Goal: Task Accomplishment & Management: Manage account settings

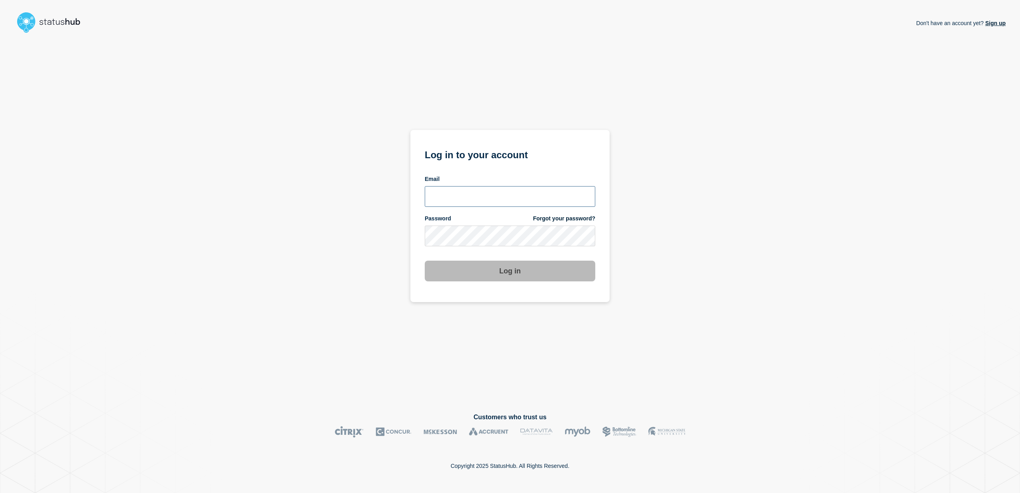
click at [484, 196] on input "email input" at bounding box center [510, 196] width 170 height 21
type input "shlomo.elba@catonetworks.com"
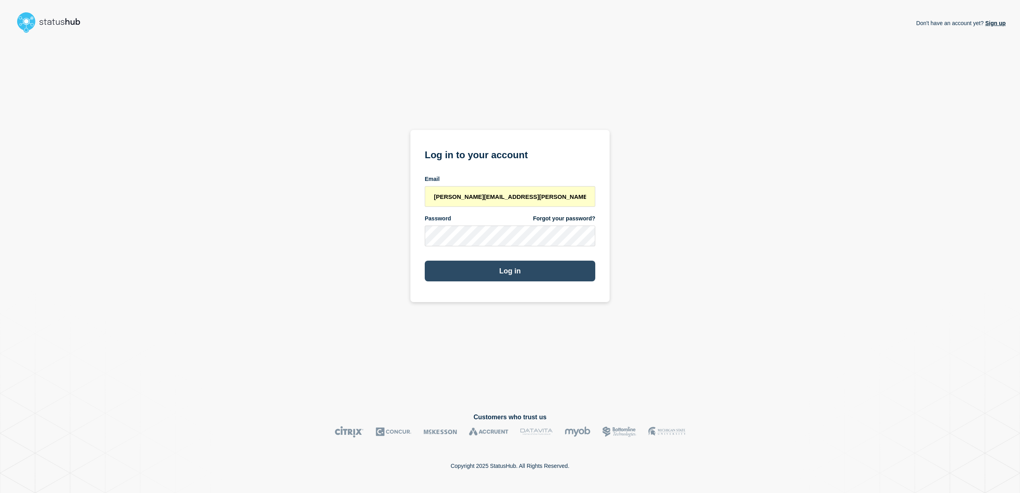
click at [506, 272] on button "Log in" at bounding box center [510, 271] width 170 height 21
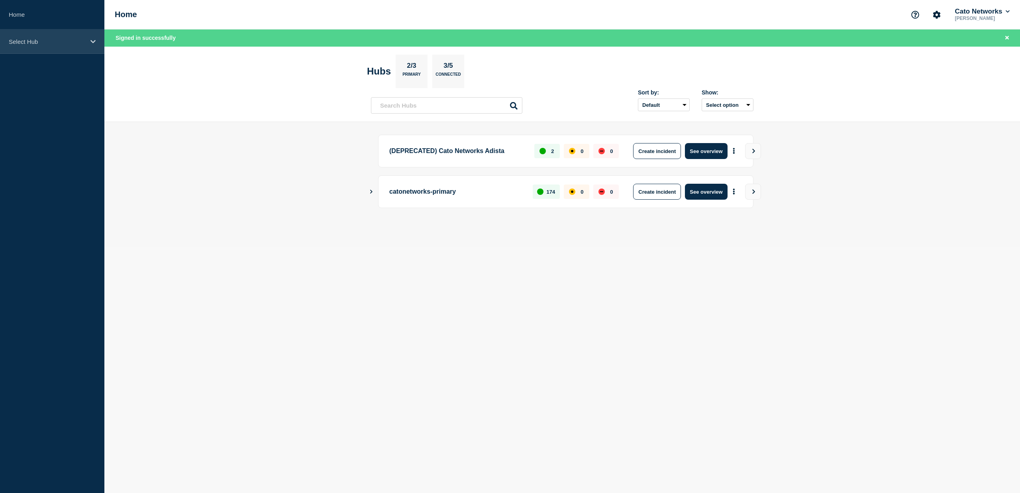
click at [59, 47] on div "Select Hub" at bounding box center [52, 41] width 104 height 24
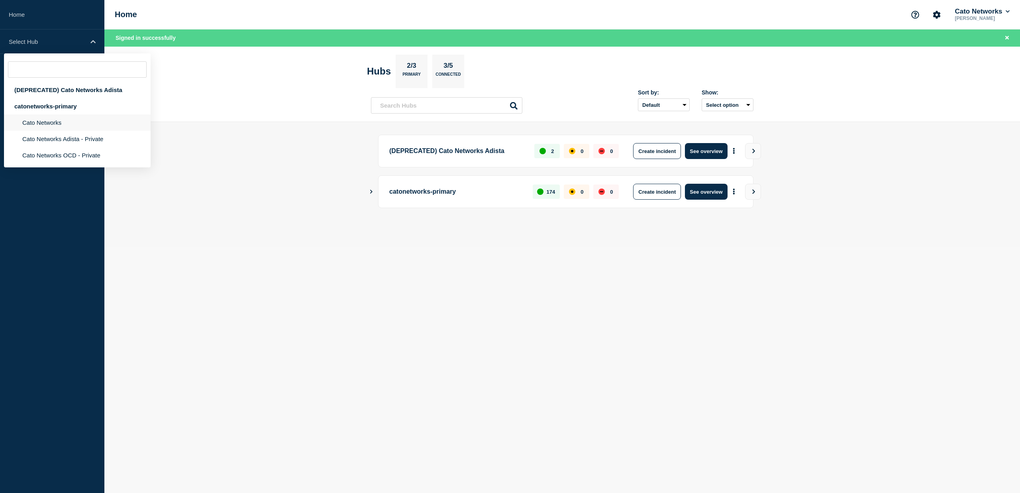
click at [47, 125] on li "Cato Networks" at bounding box center [77, 122] width 147 height 16
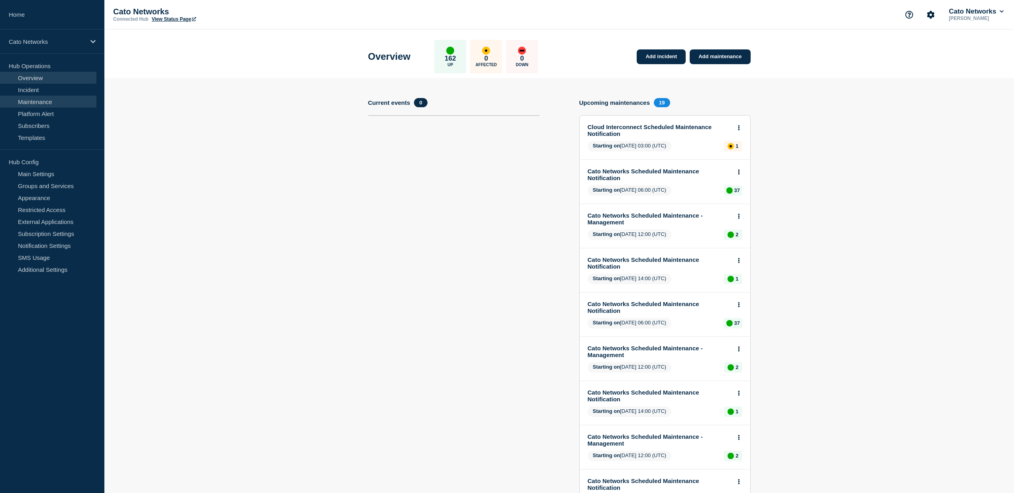
click at [55, 100] on link "Maintenance" at bounding box center [48, 102] width 96 height 12
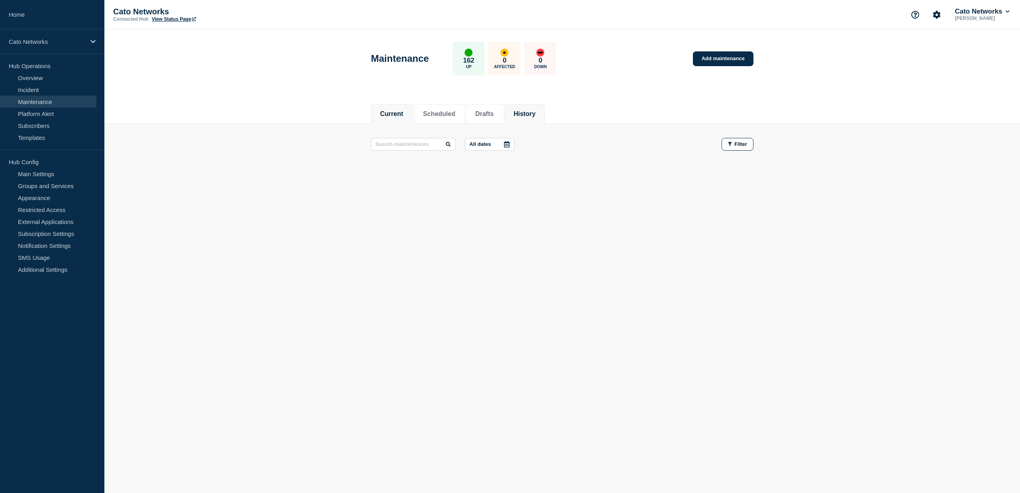
click at [517, 118] on li "History" at bounding box center [524, 114] width 40 height 20
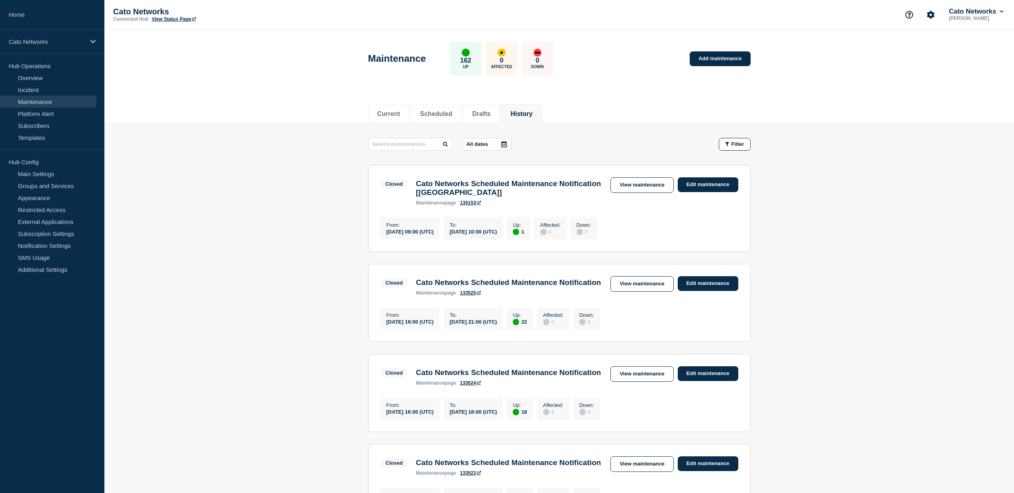
click at [484, 146] on button "All dates" at bounding box center [486, 144] width 49 height 13
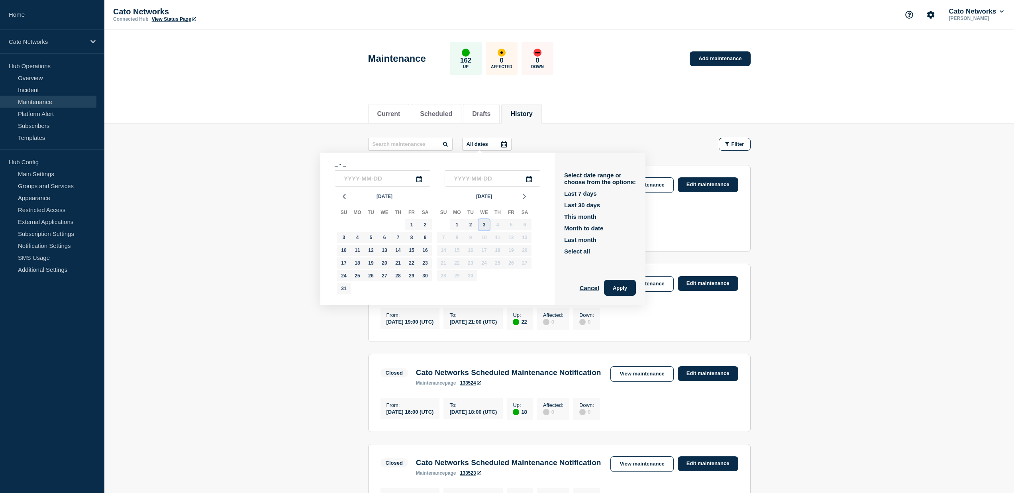
click at [480, 226] on div "3" at bounding box center [483, 224] width 11 height 11
type input "[DATE]"
click at [480, 226] on div "3" at bounding box center [483, 224] width 11 height 11
type input "[DATE]"
click at [613, 281] on div "Select date range or choose from the options: Last 7 days Last 30 days This mon…" at bounding box center [600, 229] width 91 height 153
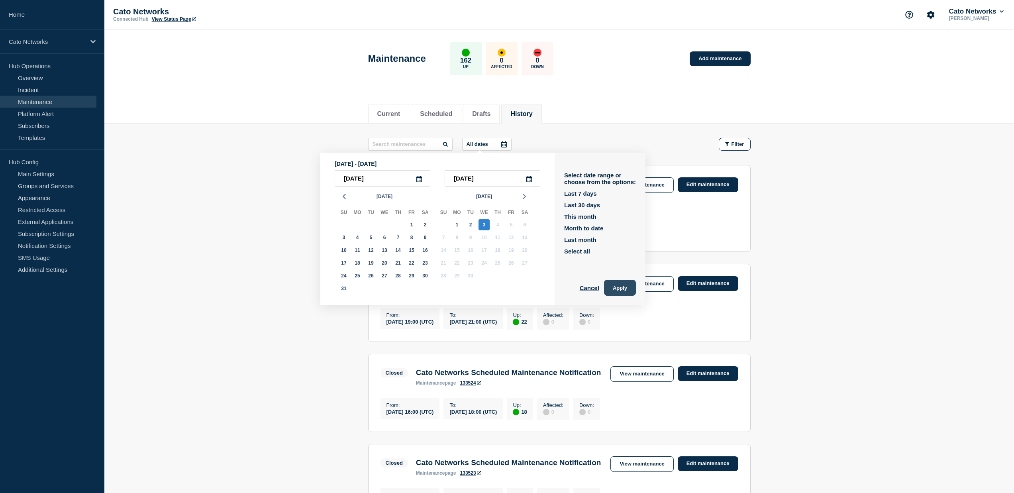
click at [615, 294] on button "Apply" at bounding box center [620, 288] width 32 height 16
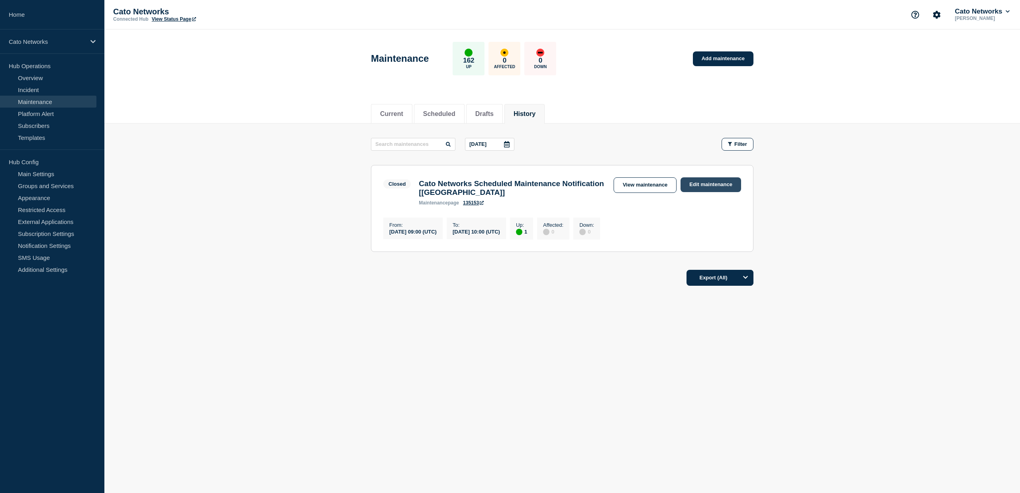
click at [709, 186] on link "Edit maintenance" at bounding box center [710, 184] width 61 height 15
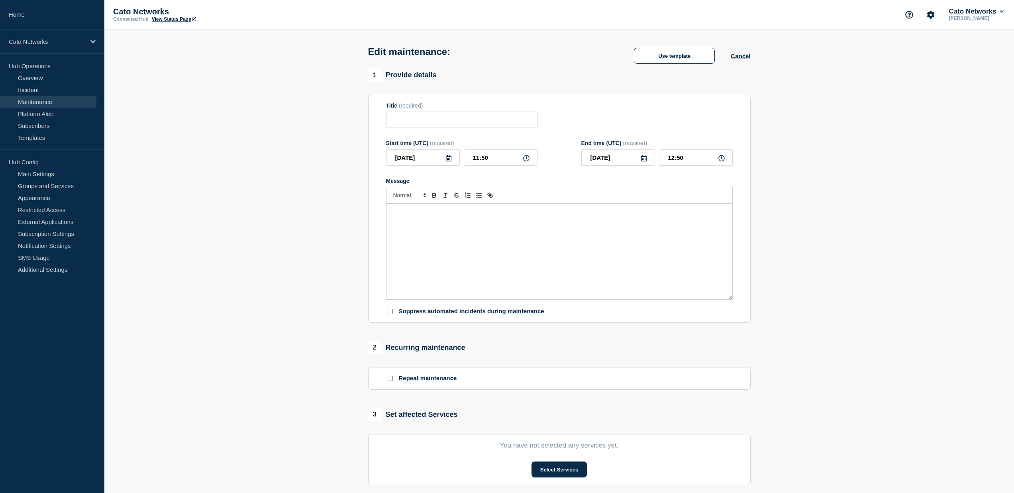
type input "Cato Networks Scheduled Maintenance Notification [[GEOGRAPHIC_DATA]]"
type input "09:00"
type input "10:00"
checkbox input "false"
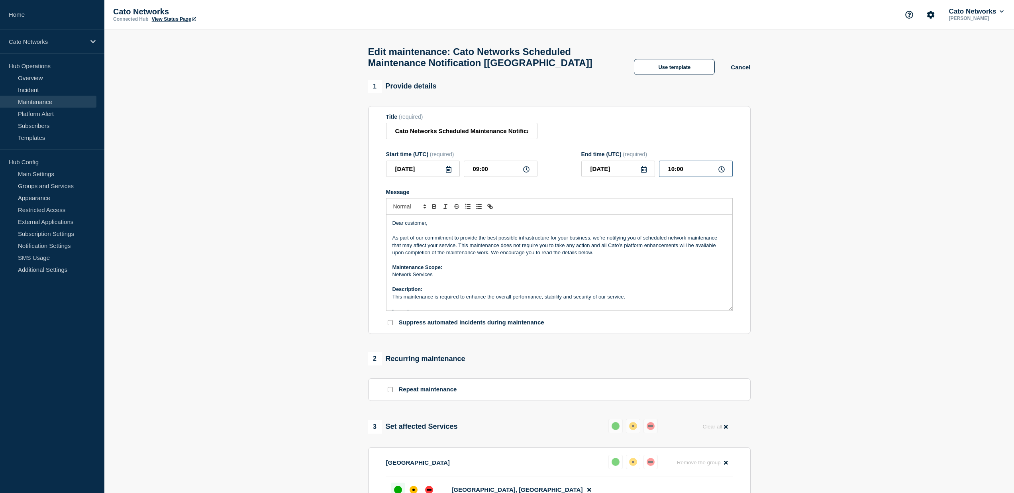
click at [673, 176] on input "10:00" at bounding box center [696, 169] width 74 height 16
type input "12:00"
click at [800, 223] on section "1 Provide details Title (required) Cato Networks Scheduled Maintenance Notifica…" at bounding box center [558, 377] width 909 height 595
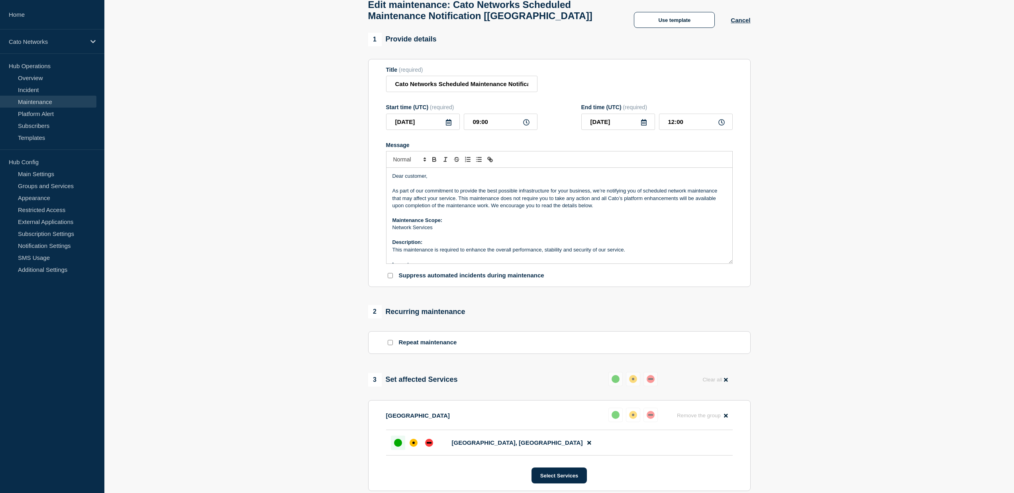
scroll to position [55, 0]
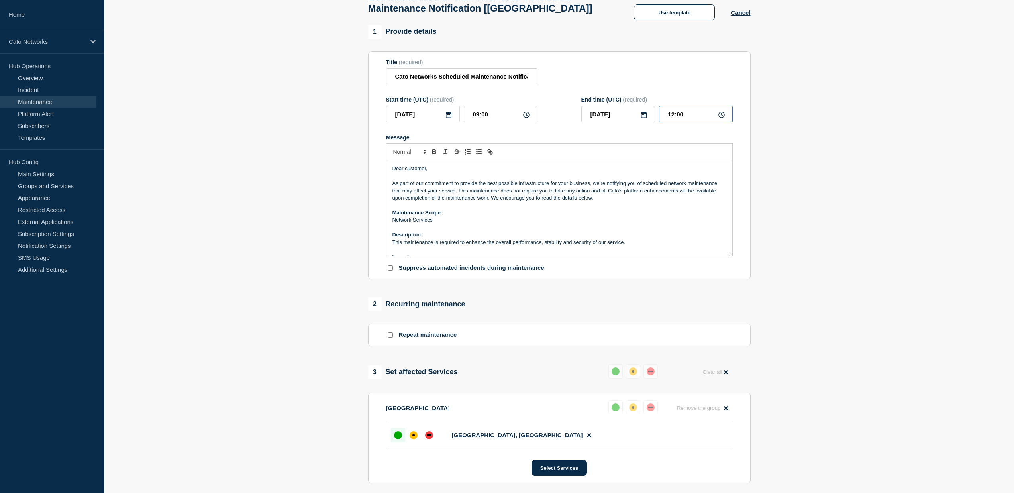
click at [678, 122] on input "12:00" at bounding box center [696, 114] width 74 height 16
click at [685, 122] on input "12:00" at bounding box center [696, 114] width 74 height 16
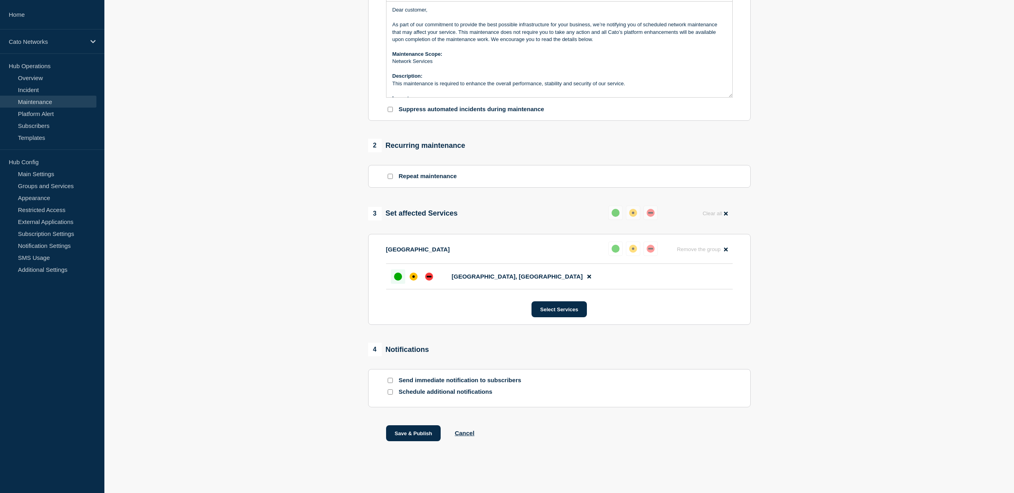
scroll to position [229, 0]
click at [415, 438] on button "Save & Publish" at bounding box center [413, 433] width 55 height 16
